Goal: Transaction & Acquisition: Obtain resource

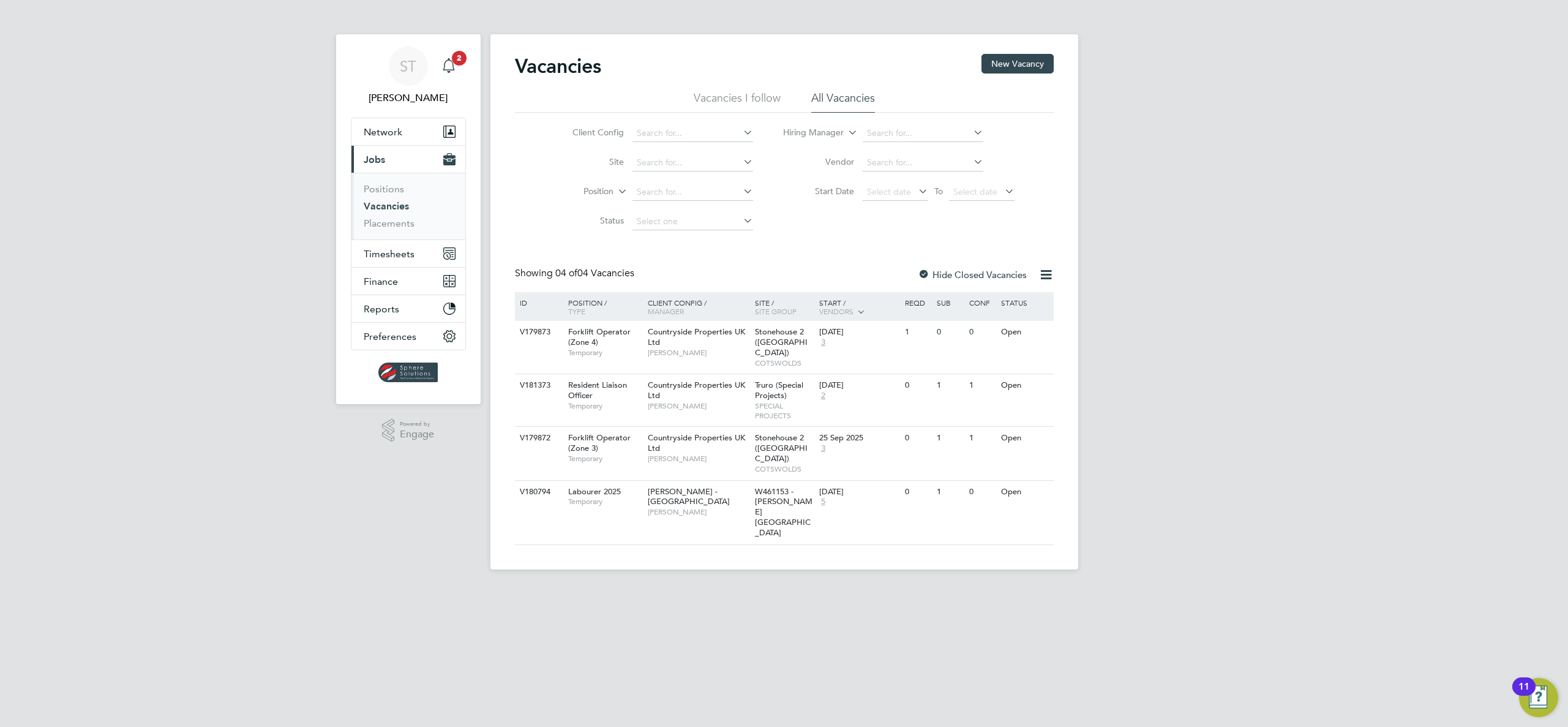
click at [450, 55] on div "Main navigation" at bounding box center [449, 66] width 25 height 25
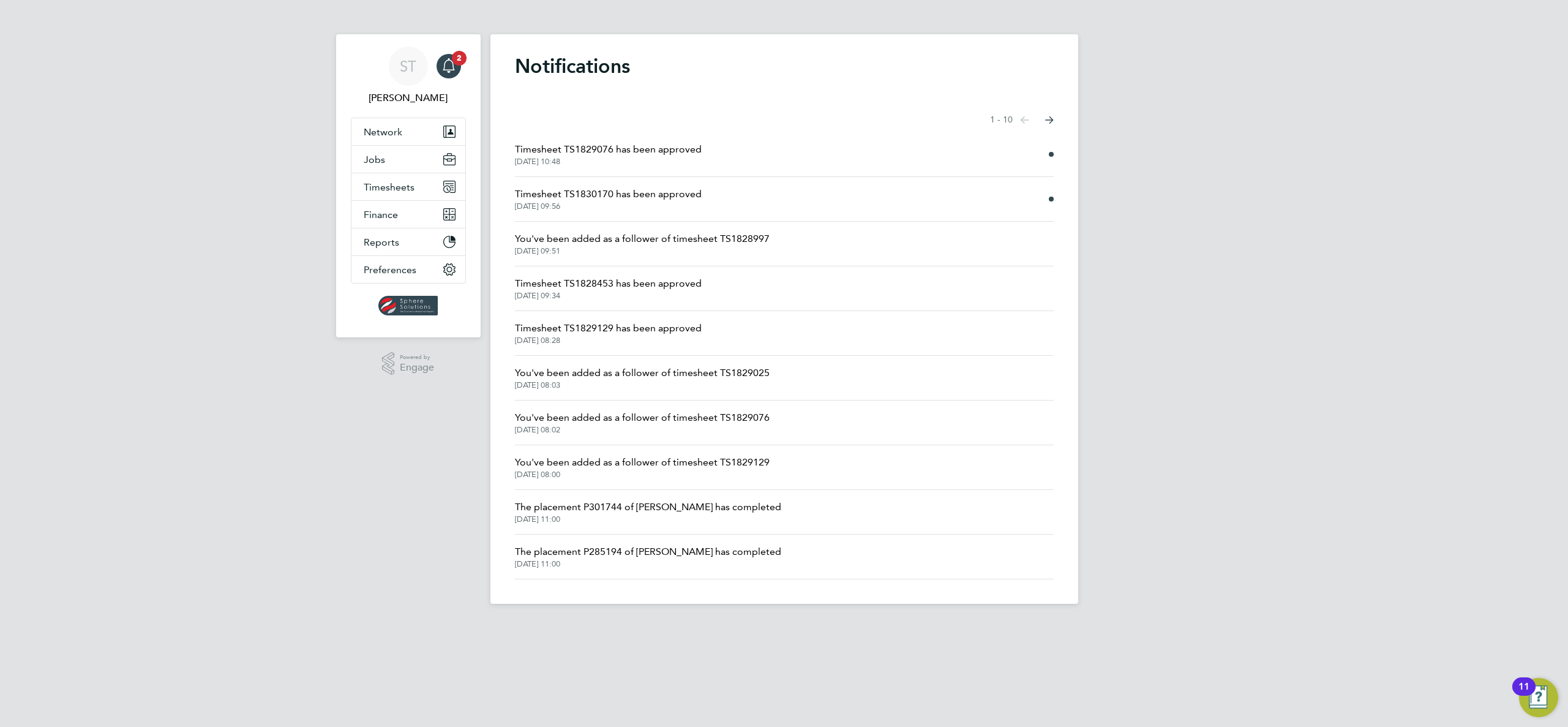
click at [693, 190] on span "Timesheet TS1830170 has been approved" at bounding box center [608, 194] width 187 height 15
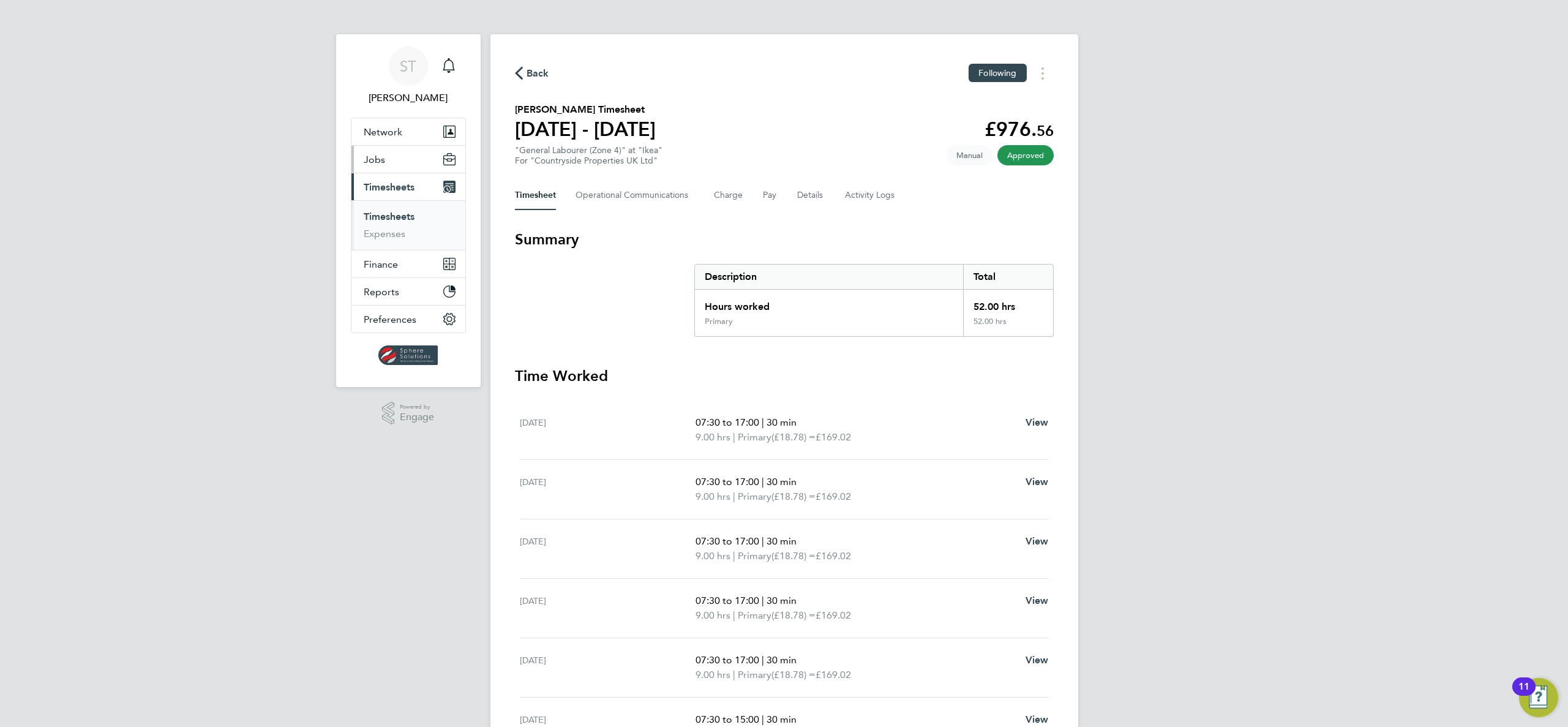
click at [390, 166] on button "Jobs" at bounding box center [407, 160] width 114 height 27
click at [391, 223] on link "Placements" at bounding box center [389, 223] width 51 height 12
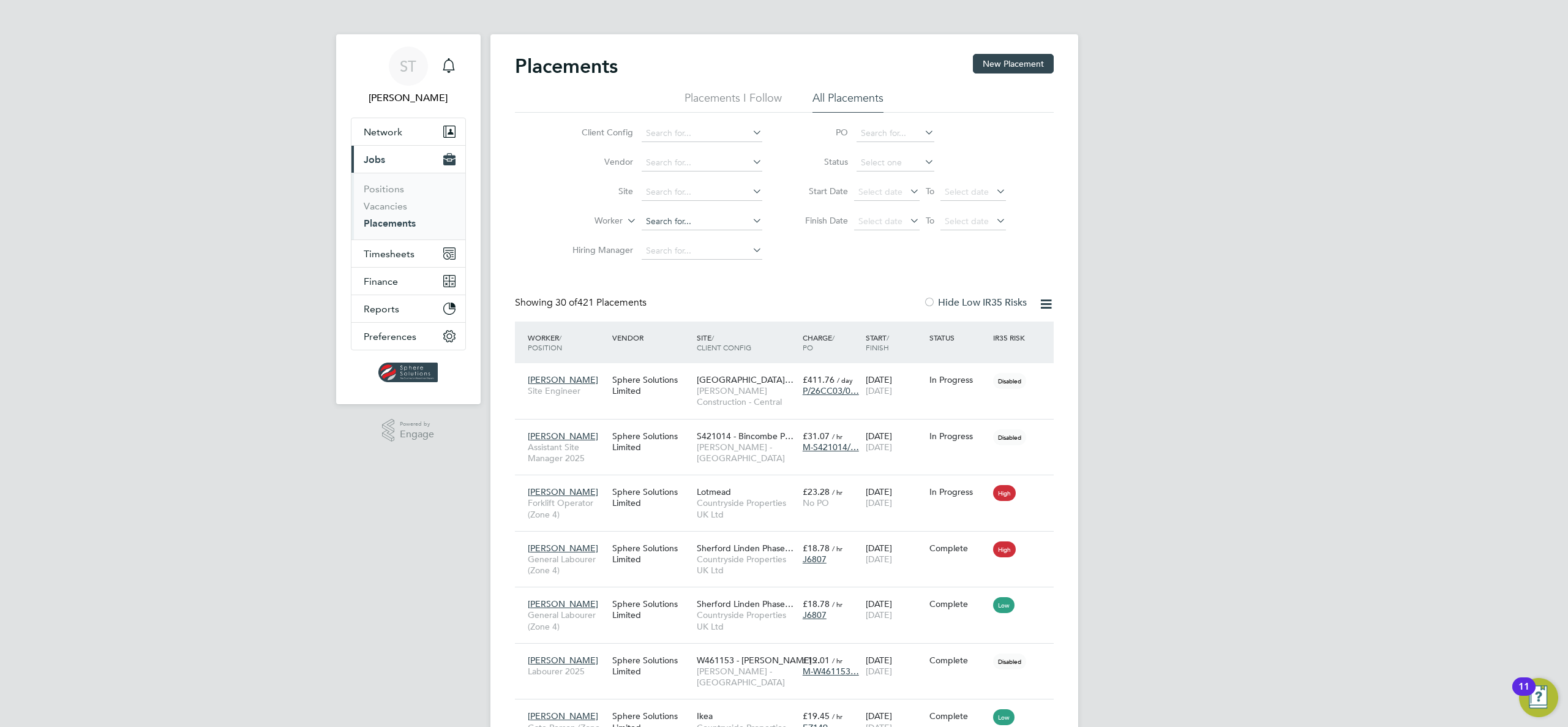
click at [668, 223] on input at bounding box center [702, 222] width 120 height 17
type input "s"
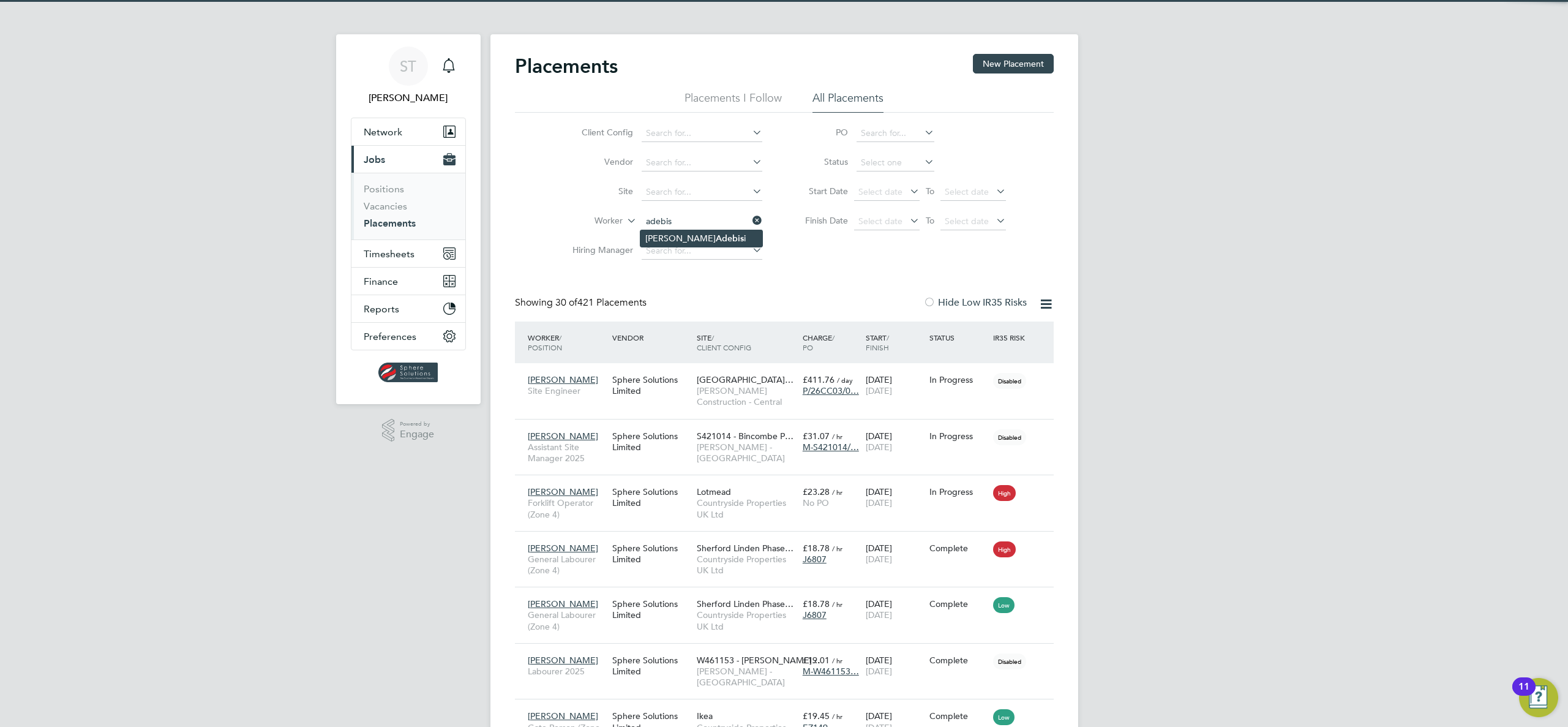
click at [668, 234] on li "[PERSON_NAME] i" at bounding box center [701, 238] width 122 height 16
type input "[PERSON_NAME]"
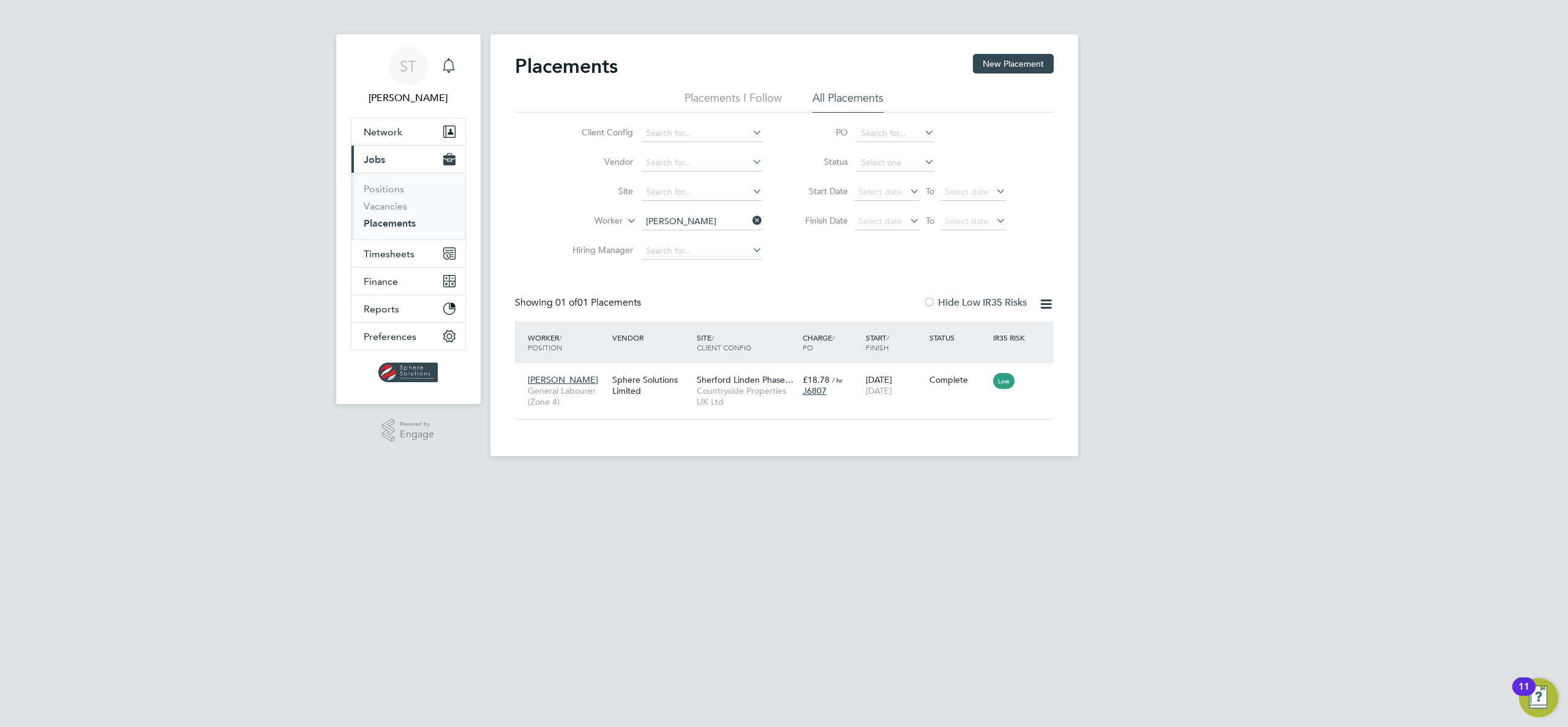
click at [452, 58] on icon "Main navigation" at bounding box center [449, 66] width 15 height 15
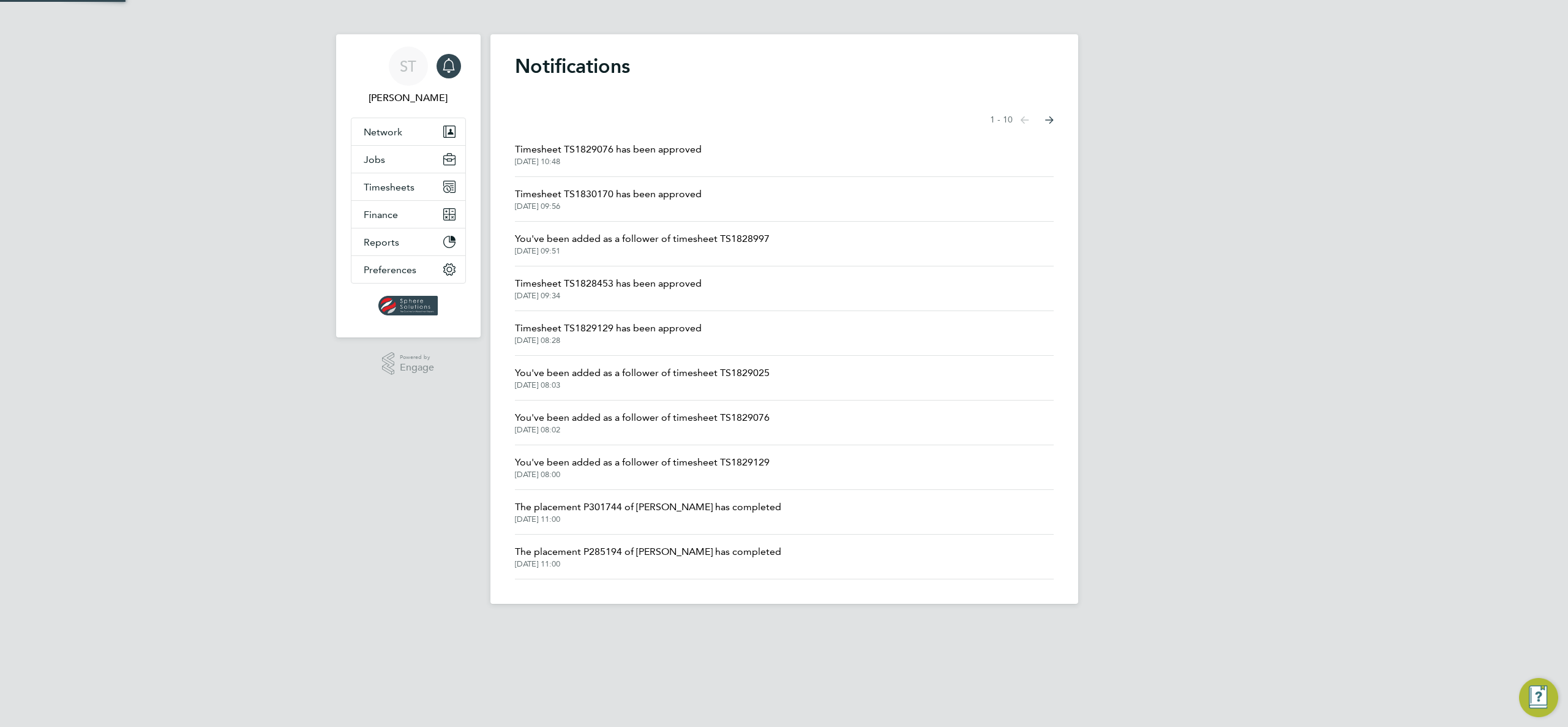
click at [573, 142] on span "Timesheet TS1829076 has been approved" at bounding box center [608, 150] width 187 height 15
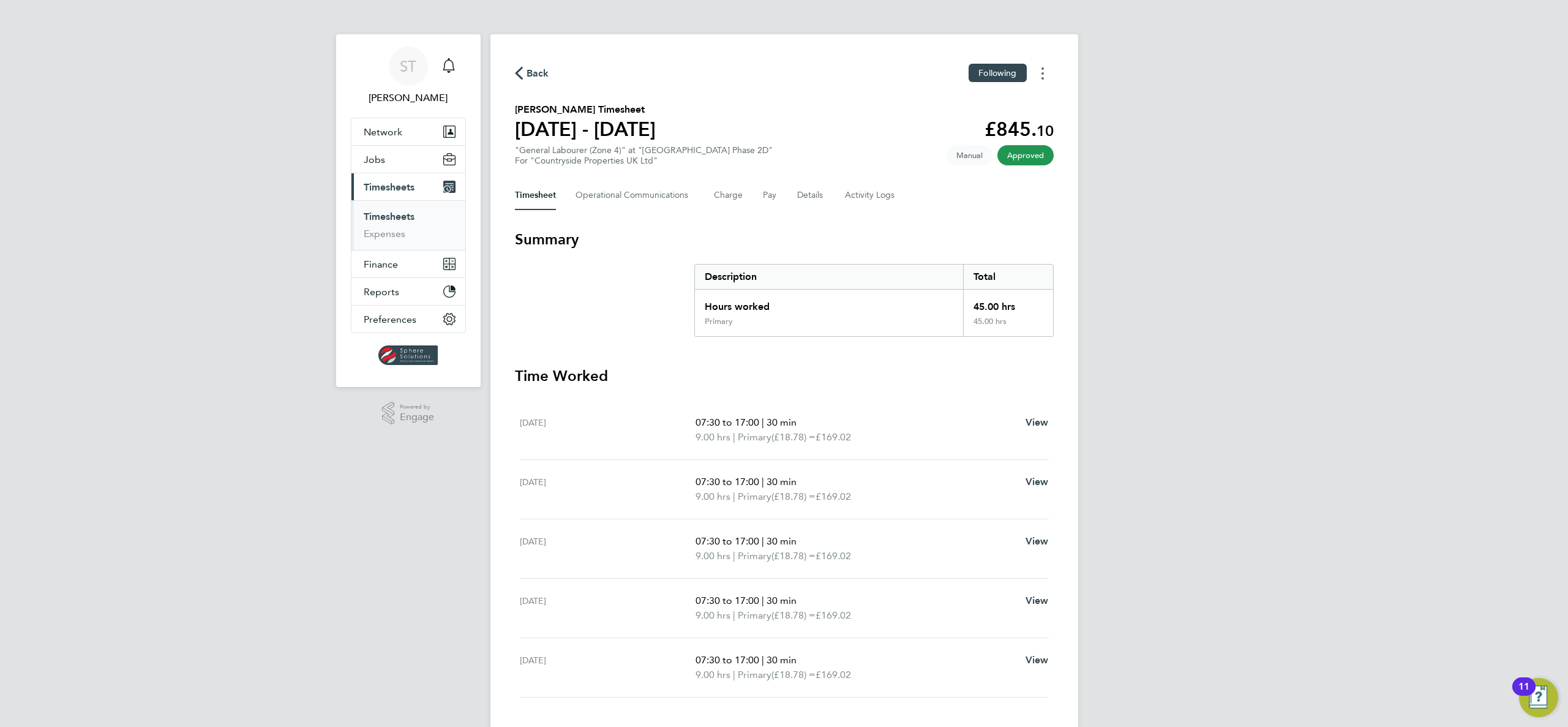
click at [1041, 69] on icon "Timesheets Menu" at bounding box center [1042, 73] width 3 height 12
click at [965, 94] on link "Download timesheet" at bounding box center [979, 100] width 147 height 25
click at [452, 70] on icon "Main navigation" at bounding box center [449, 64] width 12 height 12
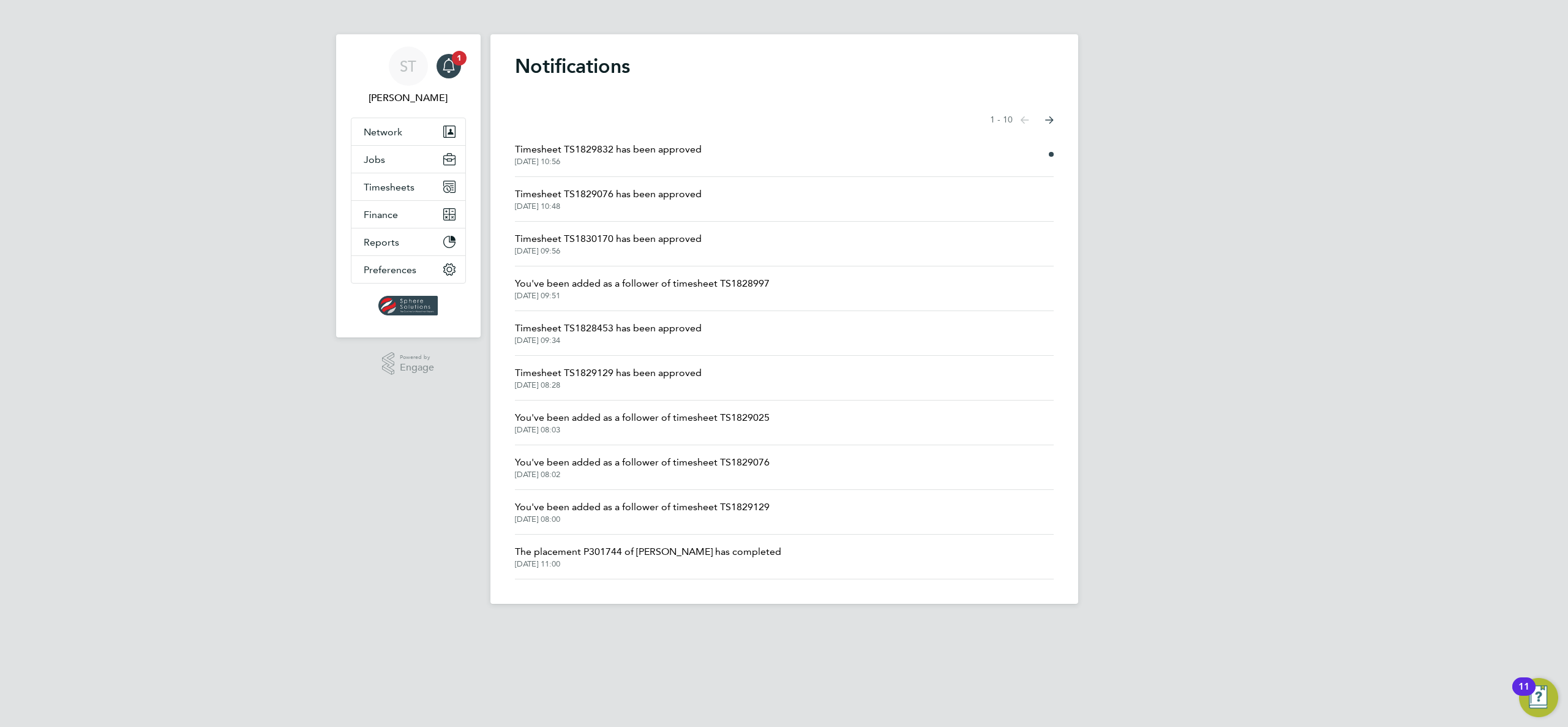
click at [586, 156] on span "Timesheet TS1829832 has been approved" at bounding box center [608, 150] width 187 height 15
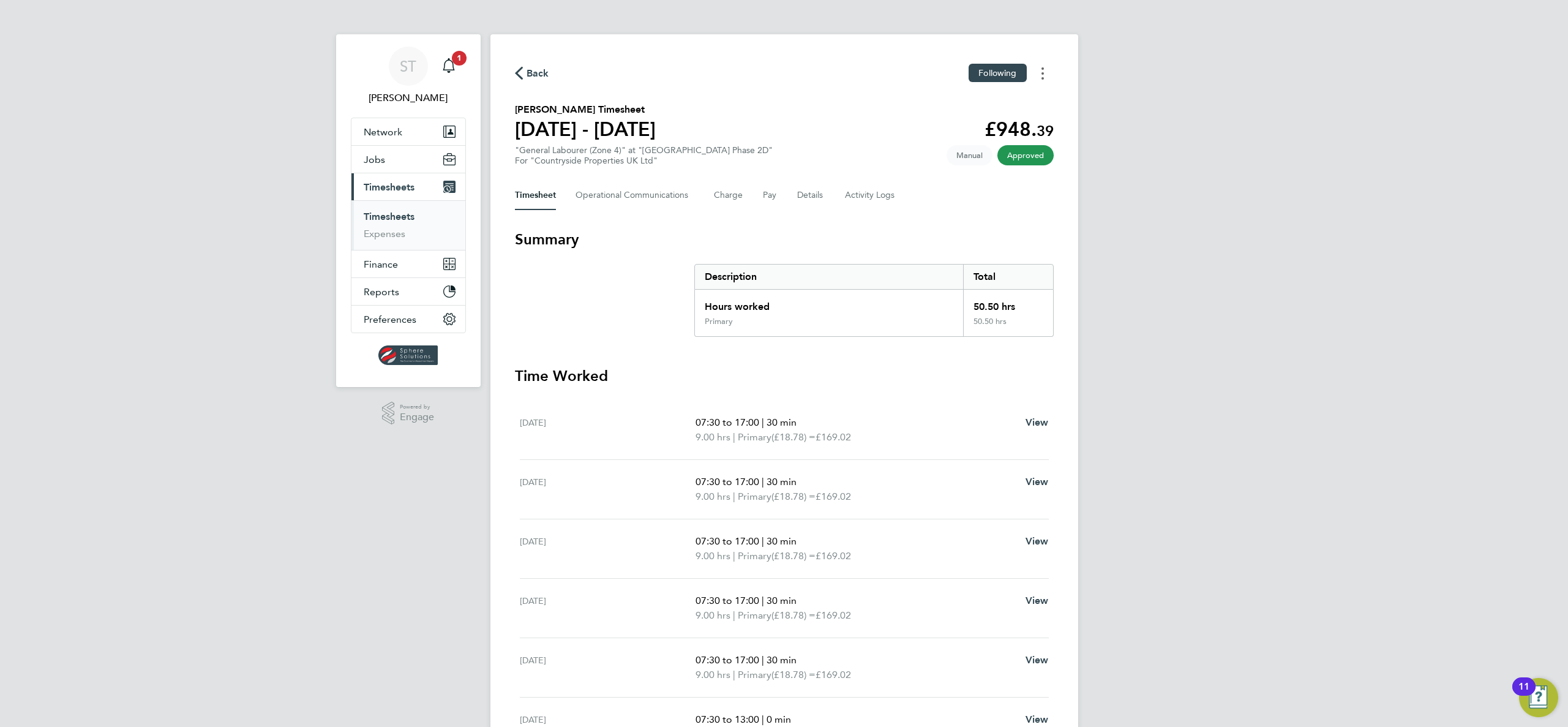
click at [1039, 70] on button "Timesheets Menu" at bounding box center [1042, 73] width 22 height 19
click at [957, 100] on link "Download timesheet" at bounding box center [979, 100] width 147 height 25
click at [403, 214] on link "Timesheets" at bounding box center [389, 216] width 51 height 12
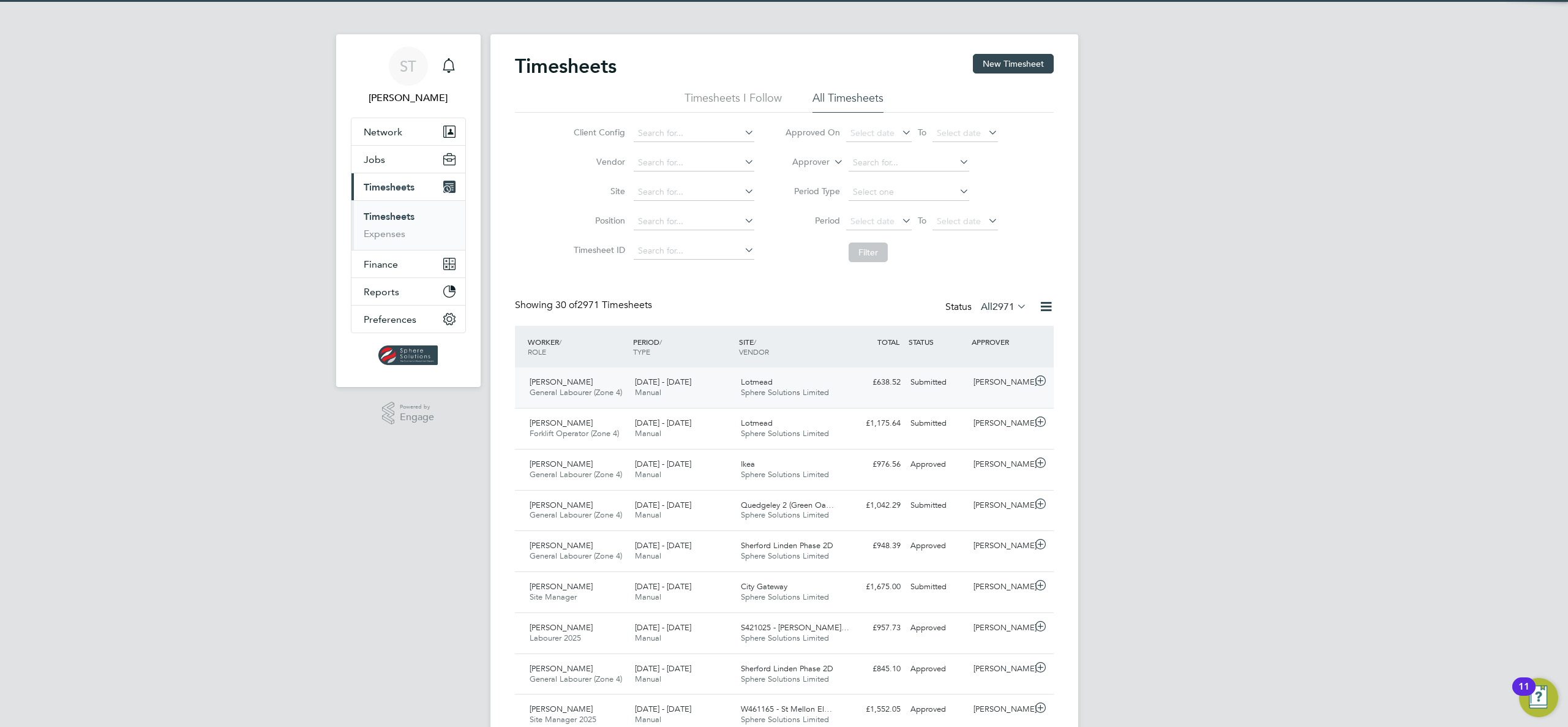
scroll to position [31, 107]
